Goal: Information Seeking & Learning: Understand process/instructions

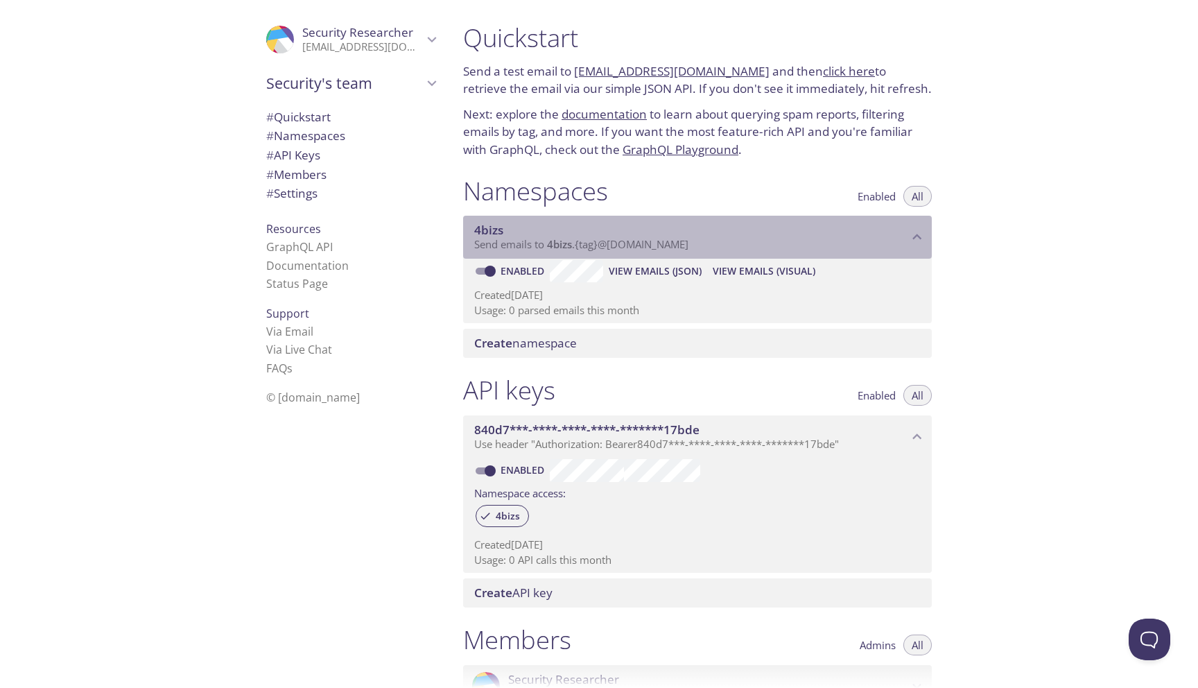
click at [561, 245] on span "4bizs" at bounding box center [559, 244] width 25 height 14
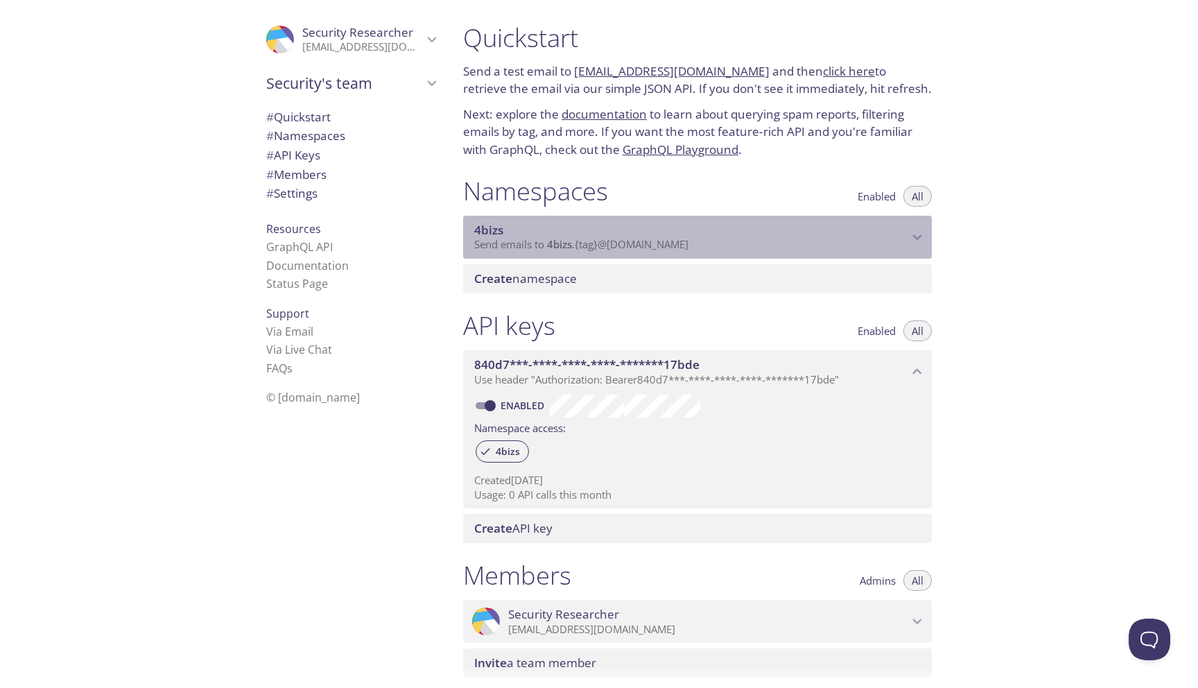
click at [561, 245] on span "4bizs" at bounding box center [559, 244] width 25 height 14
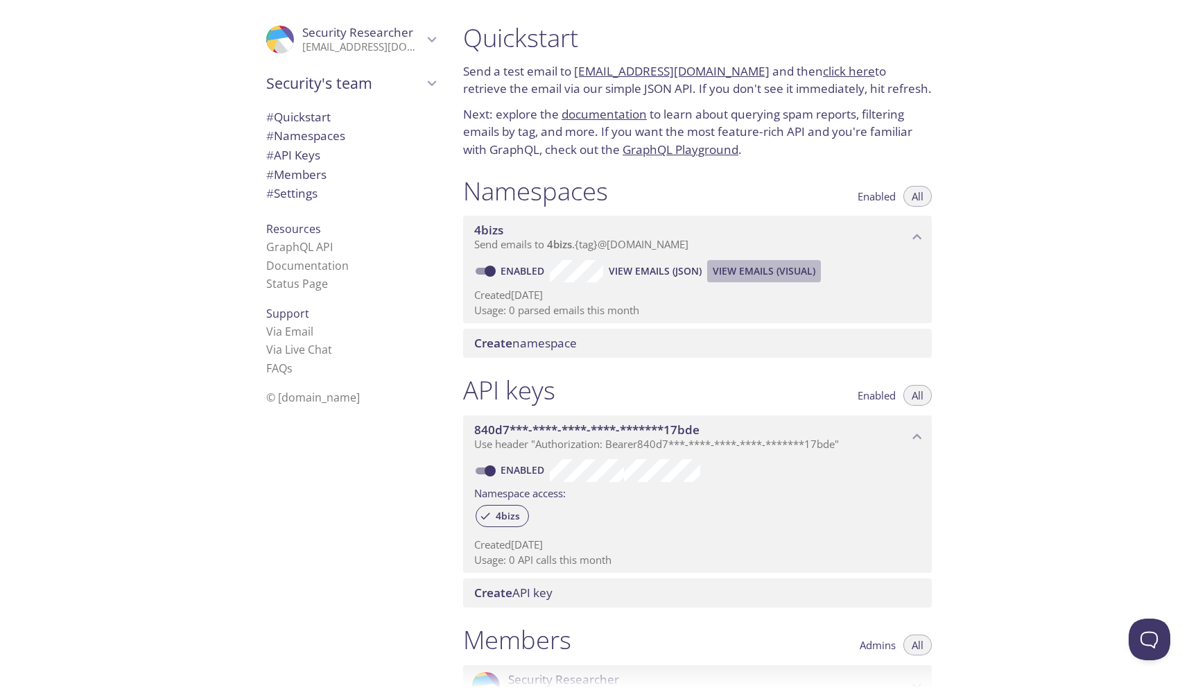
click at [711, 272] on button "View Emails (Visual)" at bounding box center [764, 271] width 114 height 22
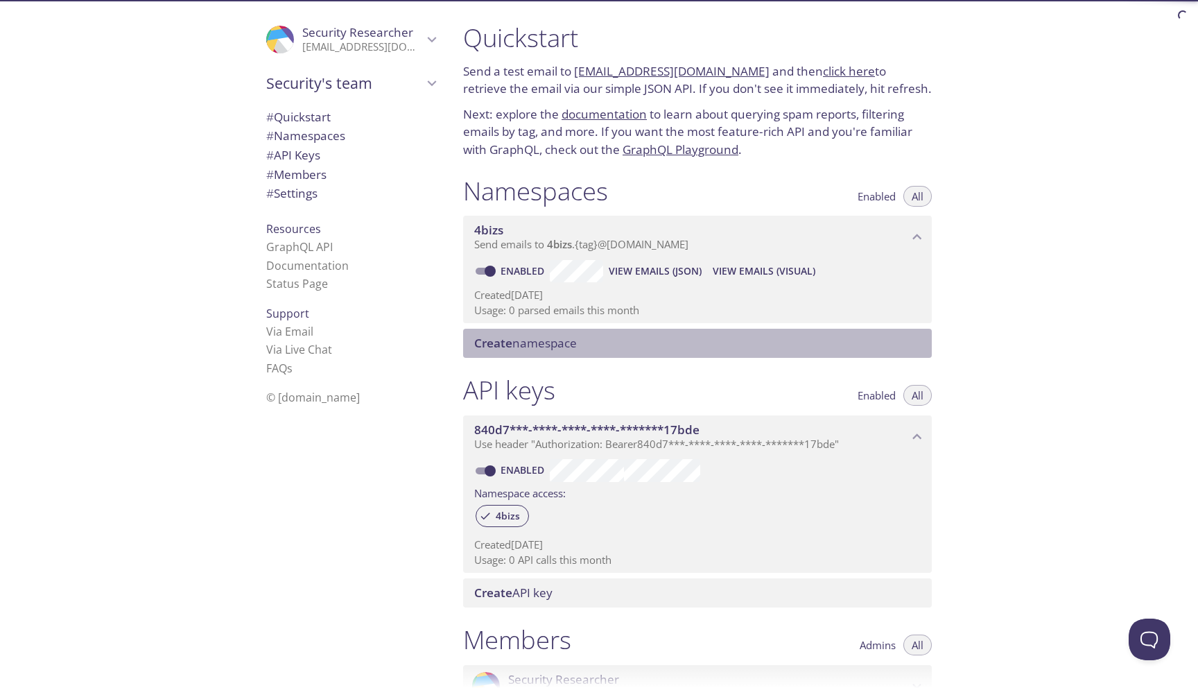
click at [544, 337] on span "Create namespace" at bounding box center [525, 343] width 103 height 16
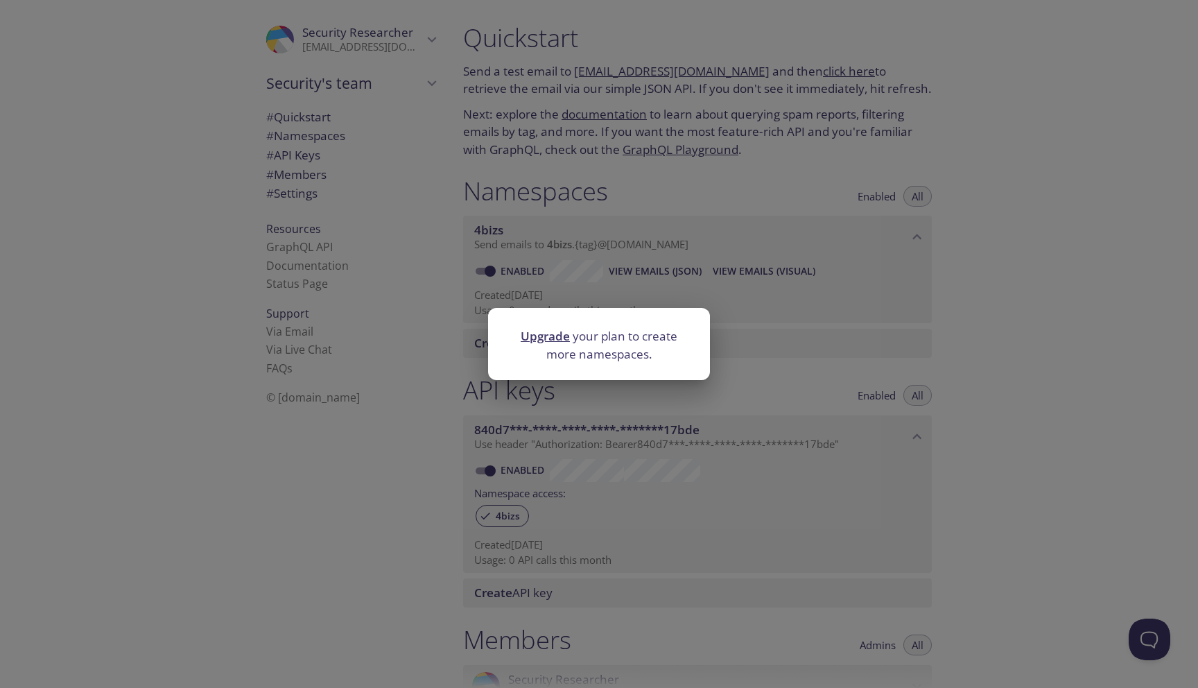
click at [601, 300] on div "Upgrade your plan to create more namespaces." at bounding box center [599, 344] width 1198 height 688
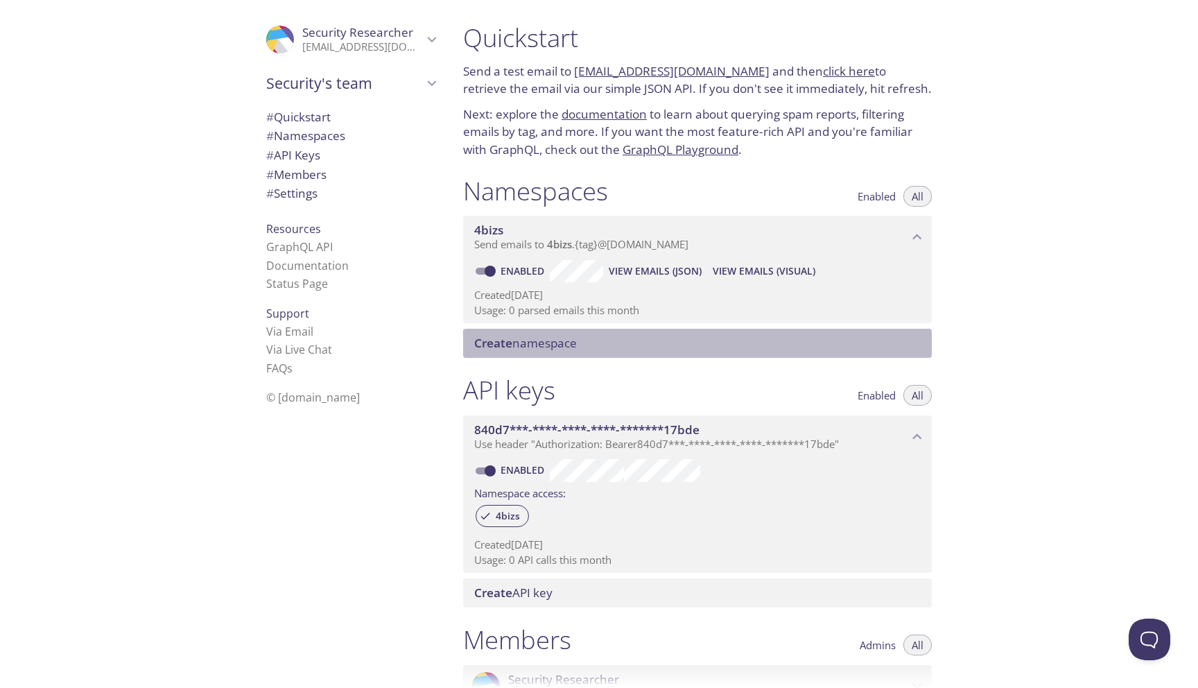
click at [514, 339] on span "Create namespace" at bounding box center [525, 343] width 103 height 16
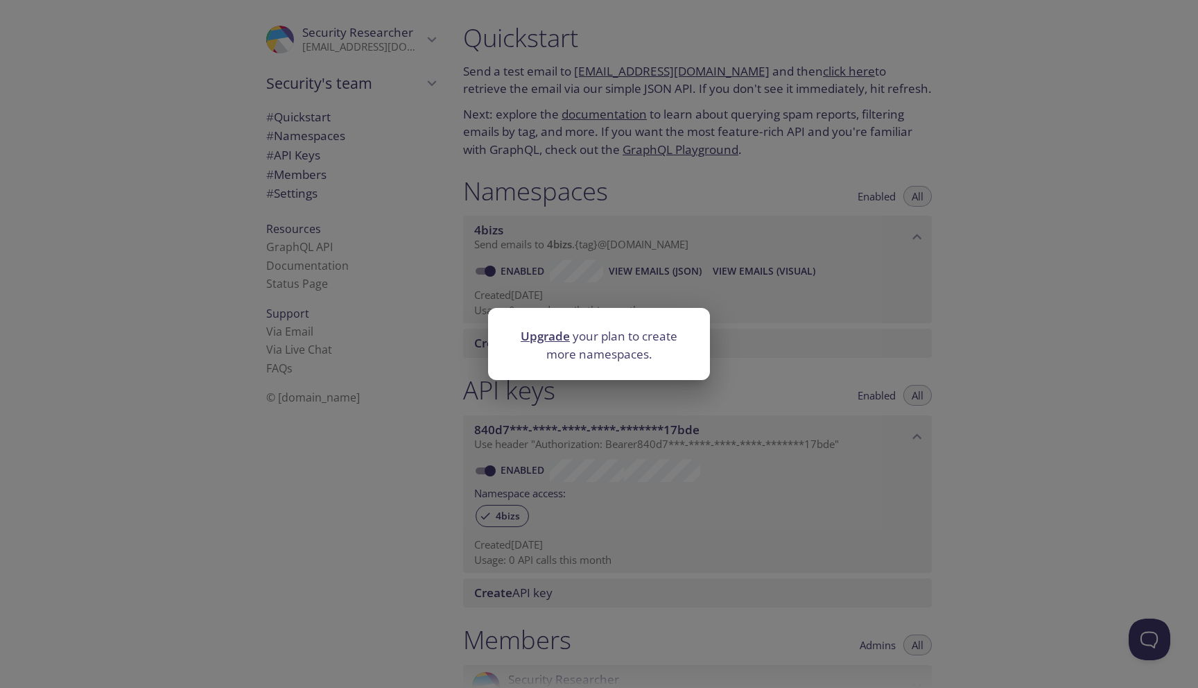
click at [514, 339] on p "Upgrade your plan to create more namespaces." at bounding box center [599, 344] width 189 height 35
click at [553, 305] on div "Upgrade your plan to create more namespaces." at bounding box center [599, 344] width 1198 height 688
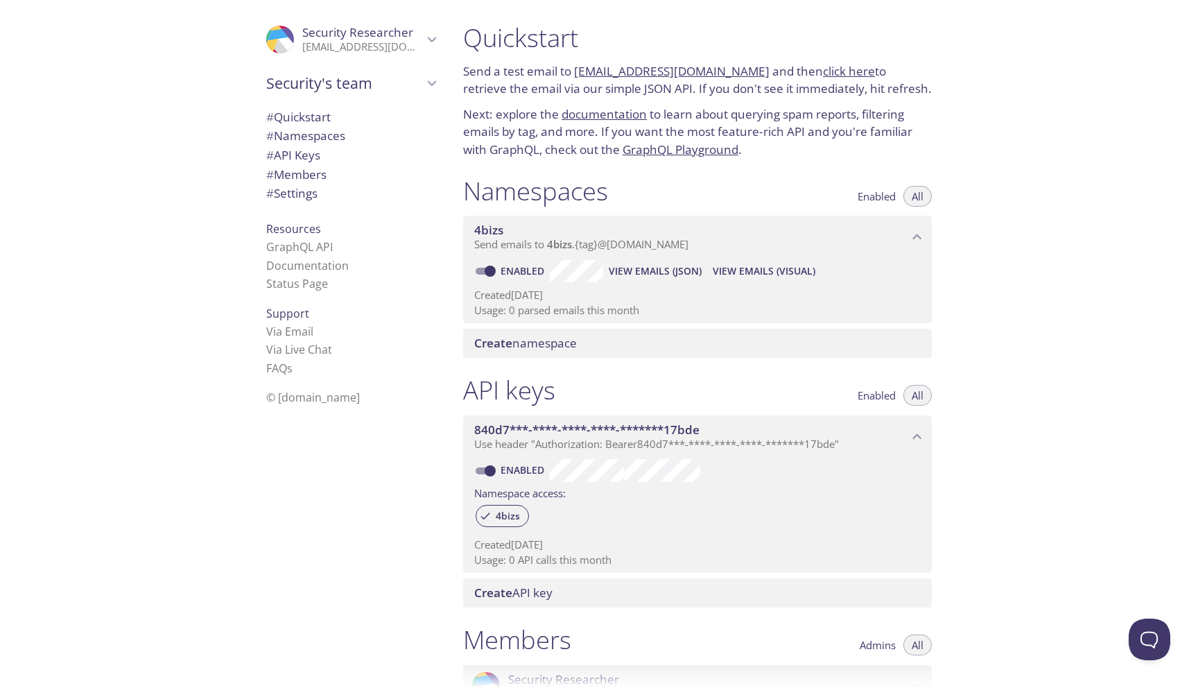
click at [489, 230] on span "4bizs" at bounding box center [488, 230] width 29 height 16
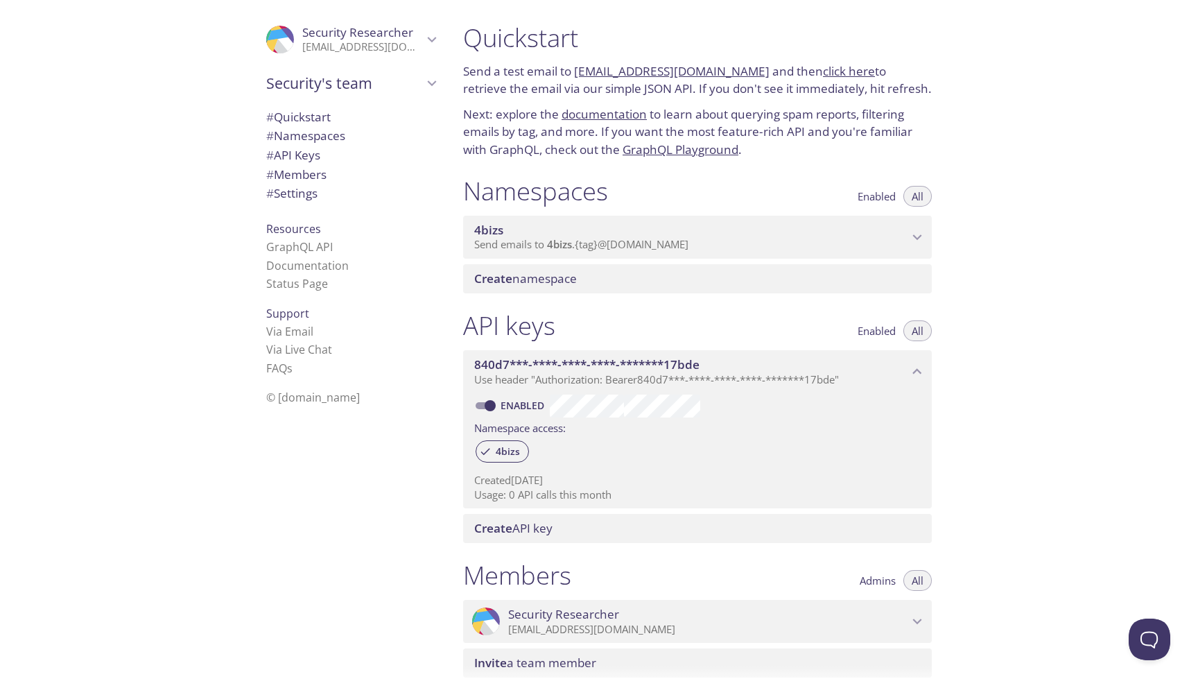
click at [489, 230] on span "4bizs" at bounding box center [488, 230] width 29 height 16
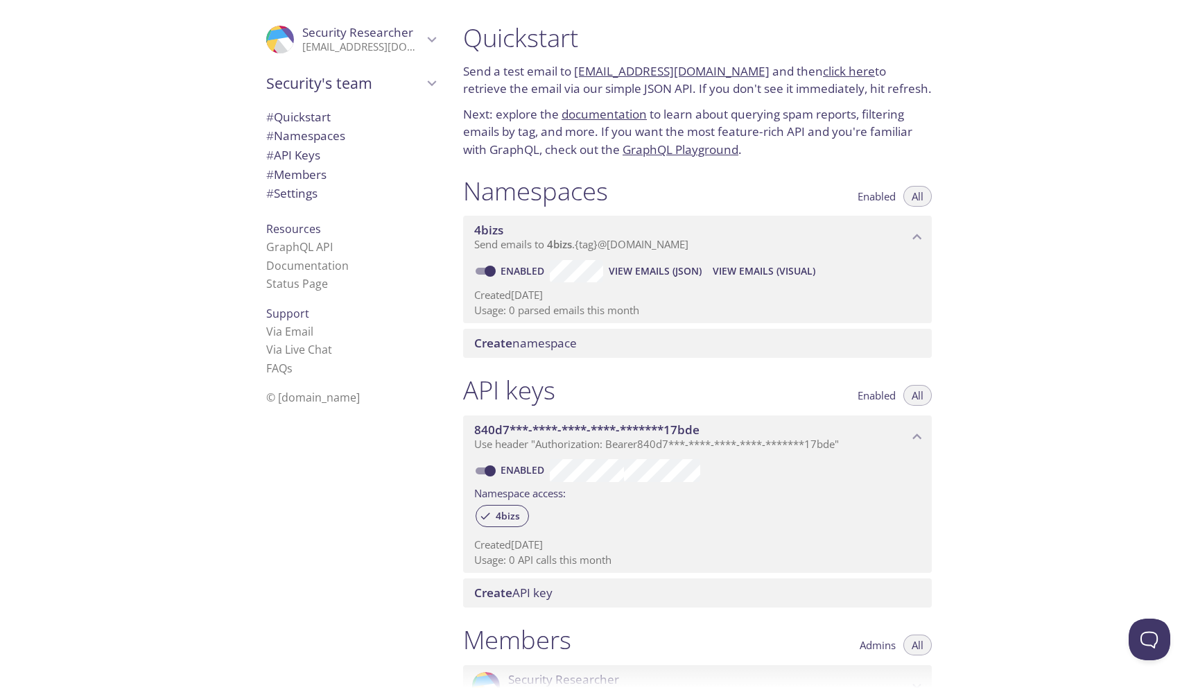
click at [524, 269] on link "Enabled" at bounding box center [523, 270] width 51 height 13
click at [515, 269] on input "Enabled" at bounding box center [490, 271] width 50 height 17
click at [525, 268] on link "Disabled" at bounding box center [524, 270] width 53 height 13
click at [504, 268] on input "Disabled" at bounding box center [479, 271] width 50 height 17
checkbox input "true"
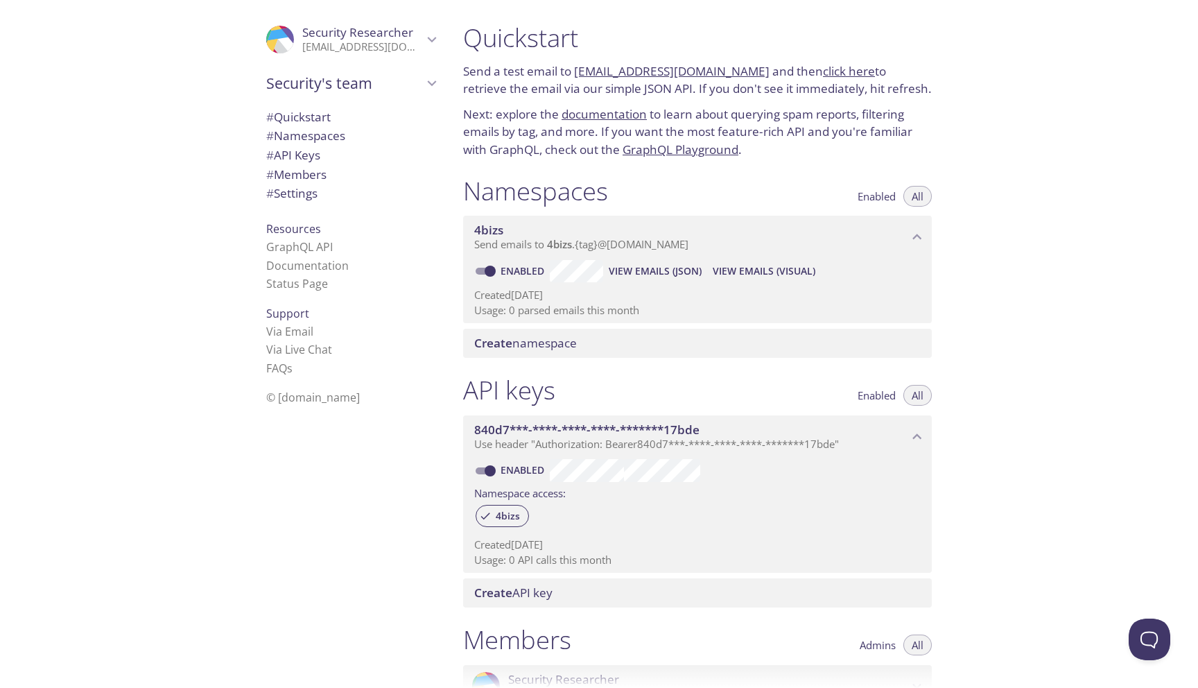
click at [319, 124] on span "# Quickstart" at bounding box center [298, 117] width 64 height 16
click at [827, 67] on link "click here" at bounding box center [849, 71] width 52 height 16
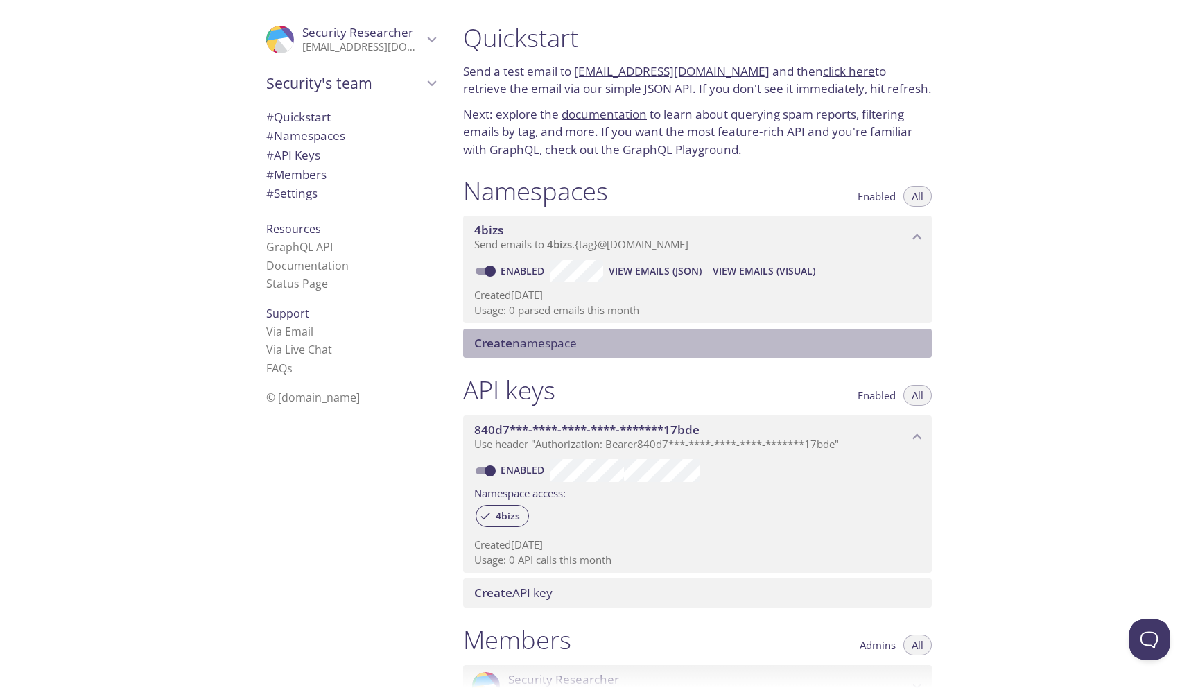
click at [552, 342] on span "Create namespace" at bounding box center [525, 343] width 103 height 16
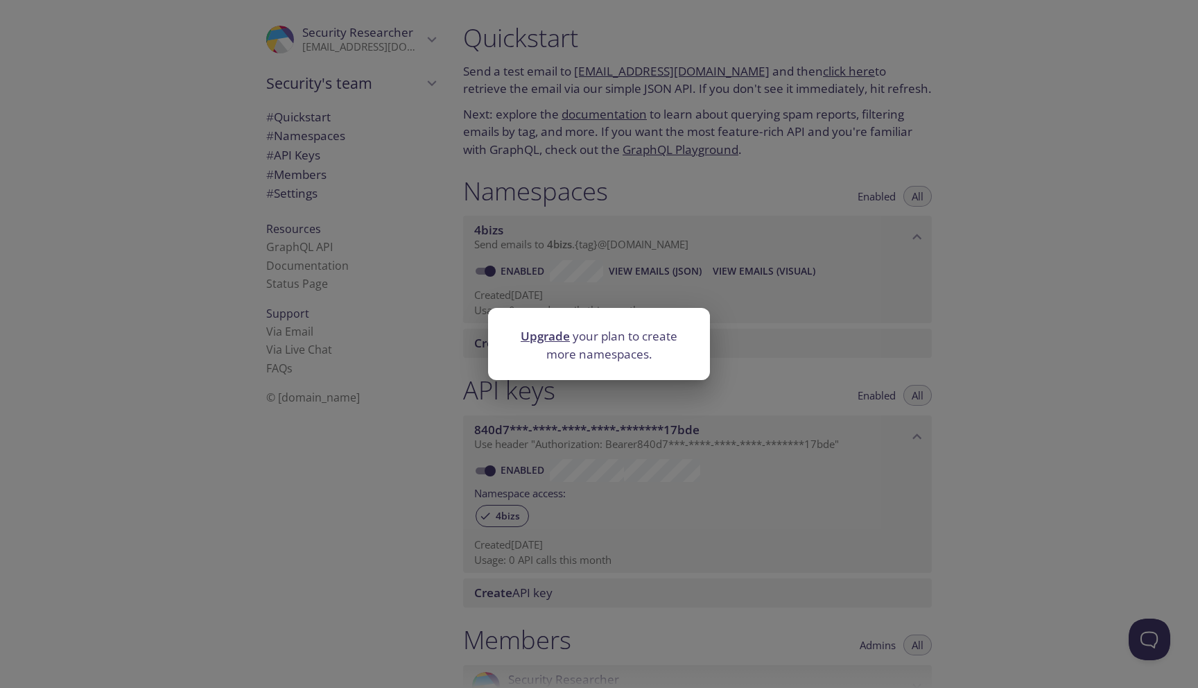
click at [678, 261] on div "Upgrade your plan to create more namespaces." at bounding box center [599, 344] width 1198 height 688
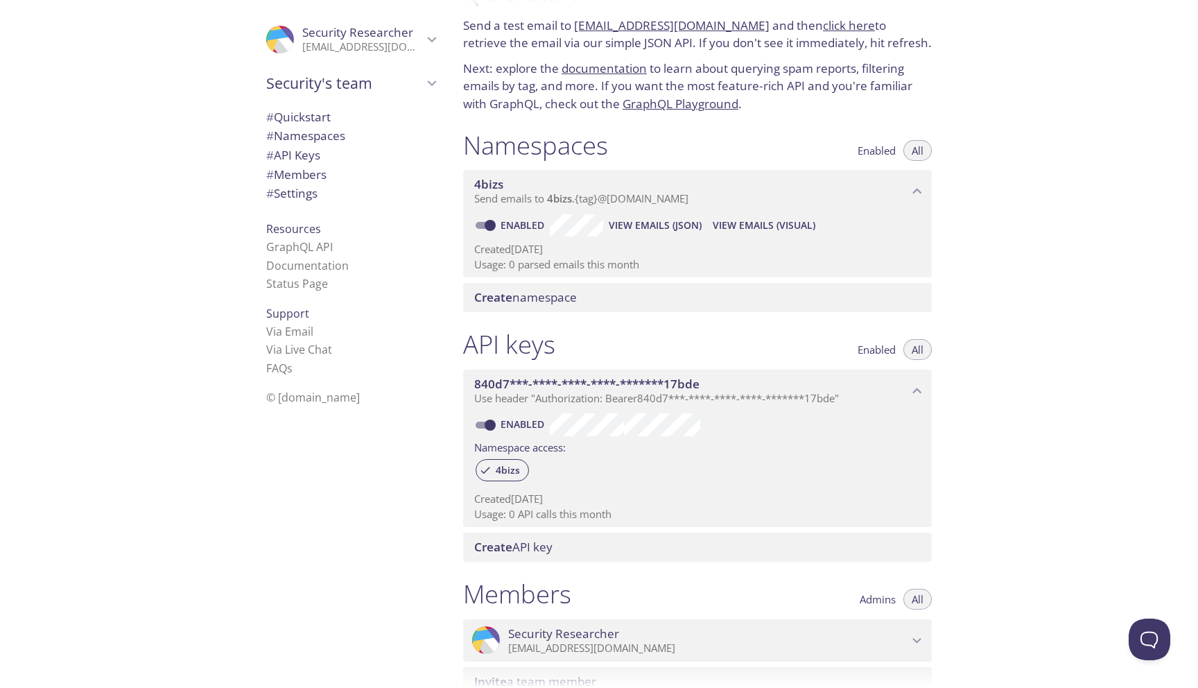
scroll to position [38, 0]
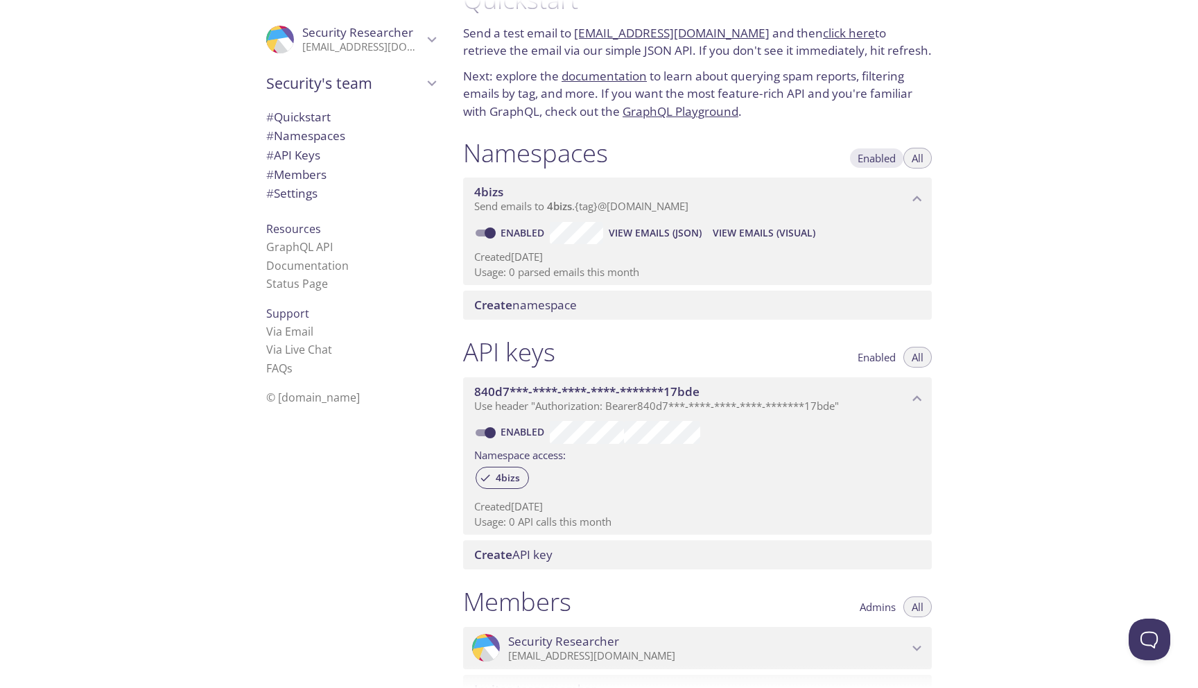
click at [872, 158] on span "Enabled" at bounding box center [877, 158] width 38 height 0
click at [910, 161] on button "All" at bounding box center [917, 158] width 28 height 21
type button "all"
click at [604, 74] on link "documentation" at bounding box center [604, 76] width 85 height 16
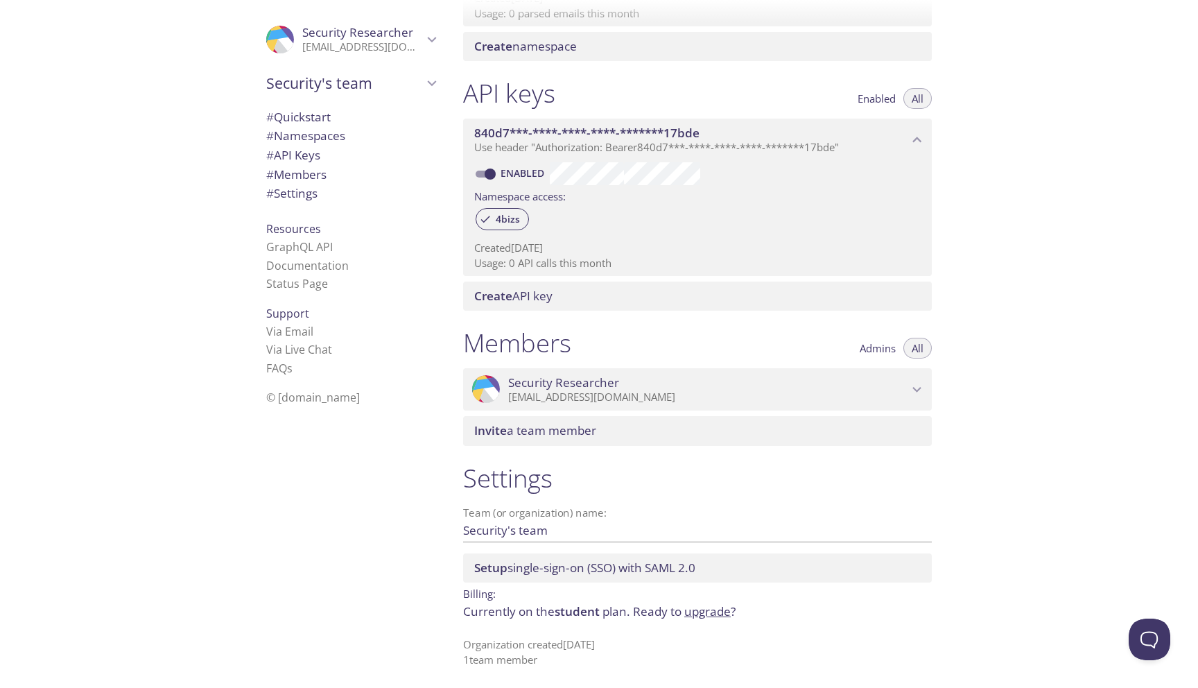
scroll to position [298, 0]
click at [312, 245] on link "GraphQL API" at bounding box center [299, 246] width 67 height 15
